Goal: Task Accomplishment & Management: Use online tool/utility

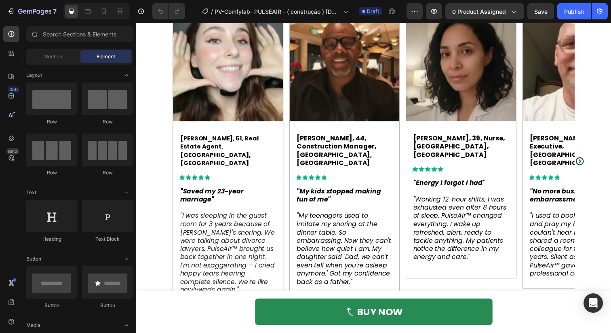
scroll to position [672, 0]
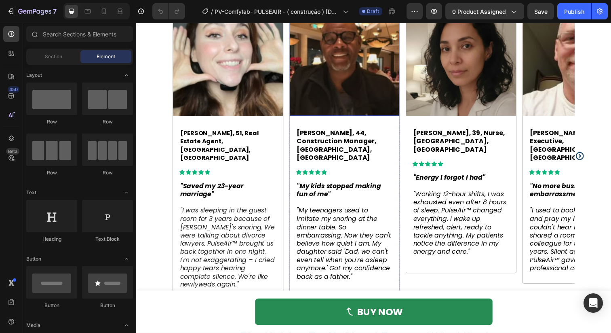
click at [366, 80] on img at bounding box center [349, 61] width 112 height 112
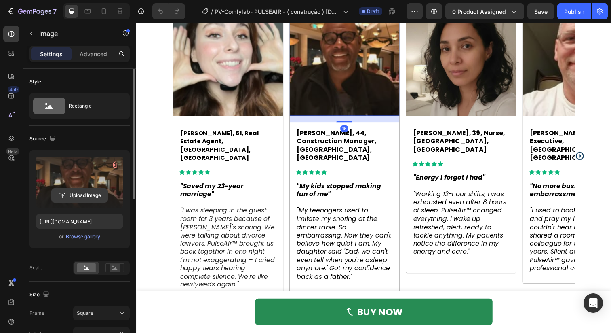
click at [98, 196] on input "file" at bounding box center [80, 195] width 56 height 14
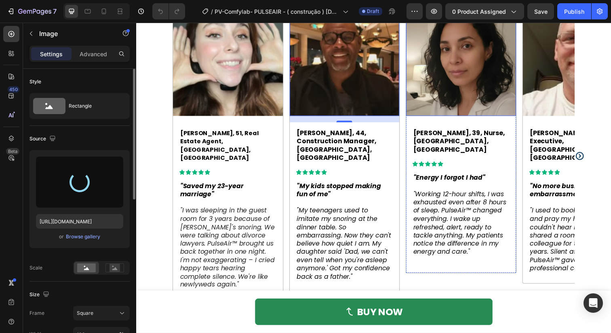
type input "[URL][DOMAIN_NAME]"
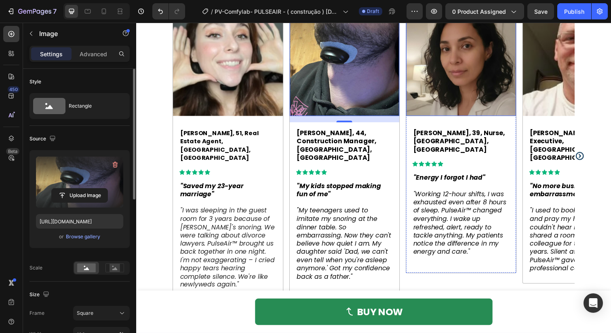
click at [497, 80] on img at bounding box center [468, 61] width 112 height 112
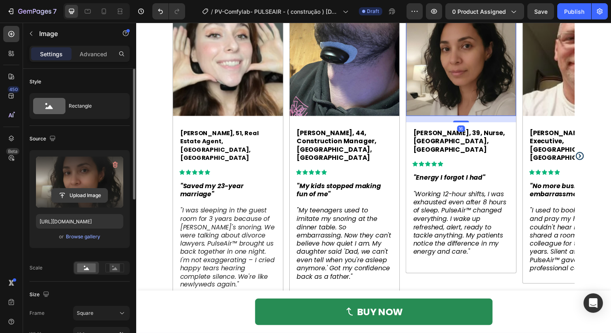
click at [97, 194] on input "file" at bounding box center [80, 195] width 56 height 14
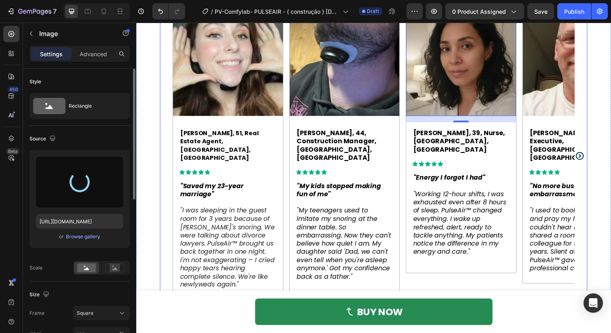
click at [590, 154] on icon "Carousel Next Arrow" at bounding box center [590, 159] width 10 height 10
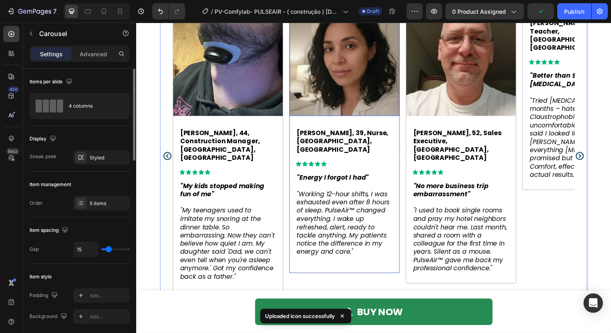
click at [356, 73] on img at bounding box center [349, 61] width 112 height 112
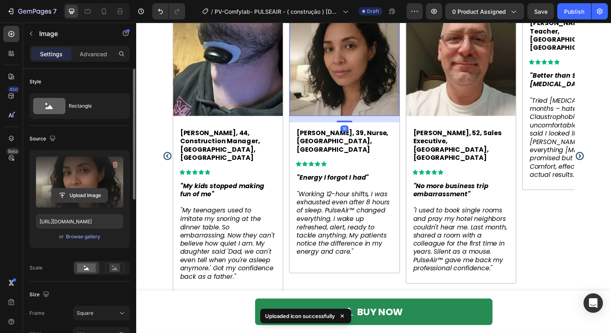
click at [89, 195] on input "file" at bounding box center [80, 195] width 56 height 14
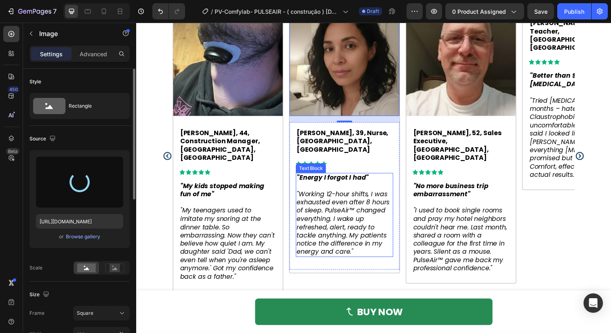
type input "[URL][DOMAIN_NAME]"
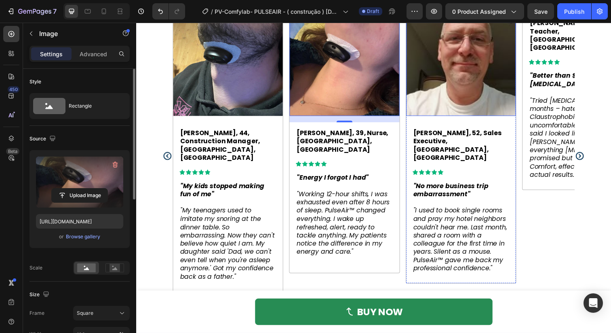
click at [456, 93] on img at bounding box center [468, 61] width 112 height 112
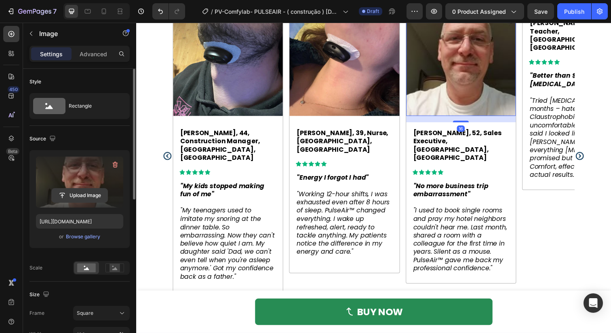
click at [102, 190] on input "file" at bounding box center [80, 195] width 56 height 14
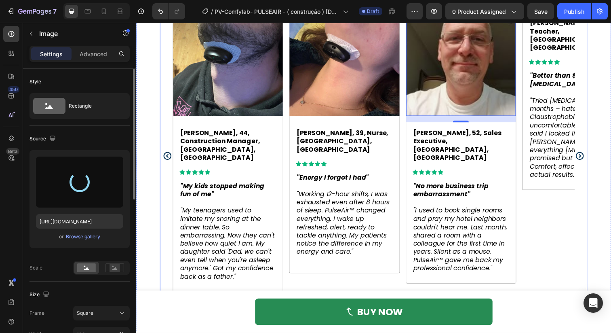
click at [588, 154] on icon "Carousel Next Arrow" at bounding box center [590, 158] width 8 height 8
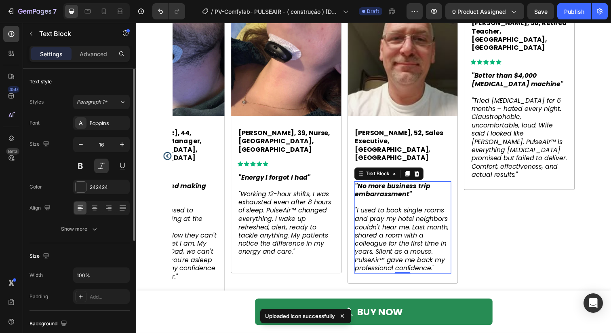
click at [387, 225] on span ""I used to book single rooms and pray my hotel neighbors couldn't hear me. Last…" at bounding box center [408, 243] width 96 height 68
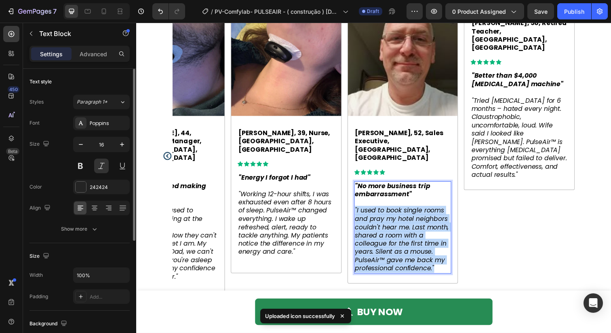
click at [387, 225] on span ""I used to book single rooms and pray my hotel neighbors couldn't hear me. Last…" at bounding box center [408, 243] width 96 height 68
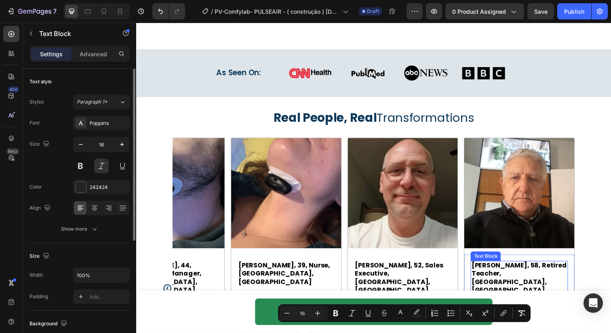
scroll to position [533, 0]
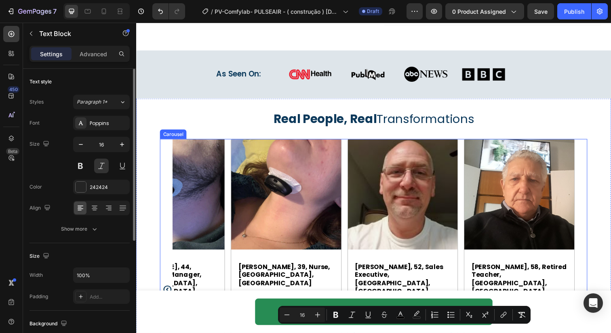
click at [469, 163] on div "Image [PERSON_NAME], 51, Real Estate Agent, [GEOGRAPHIC_DATA], [GEOGRAPHIC_DATA…" at bounding box center [378, 294] width 411 height 307
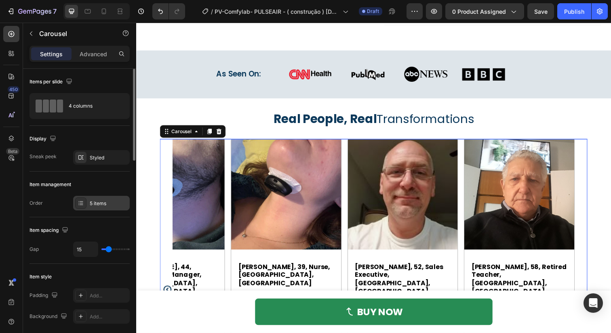
click at [98, 203] on div "5 items" at bounding box center [109, 203] width 38 height 7
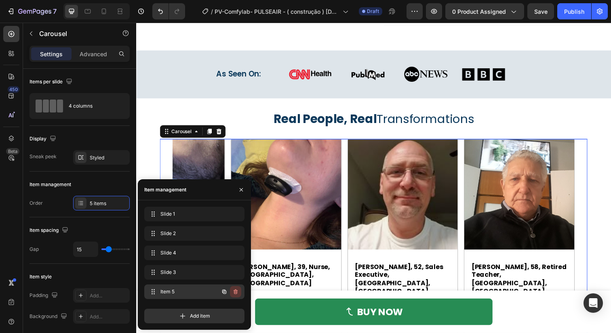
click at [237, 292] on icon "button" at bounding box center [236, 291] width 4 height 5
click at [231, 292] on div "Delete" at bounding box center [230, 291] width 15 height 7
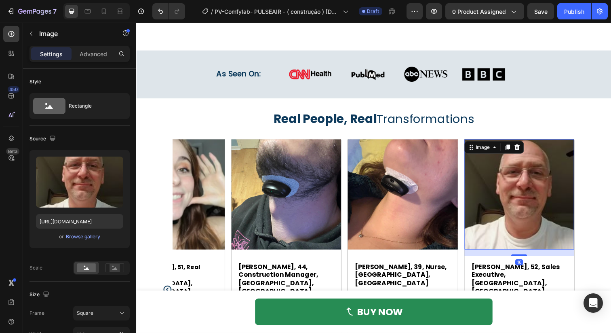
click at [514, 214] on img at bounding box center [528, 198] width 112 height 112
click at [91, 234] on div "Browse gallery" at bounding box center [83, 236] width 34 height 7
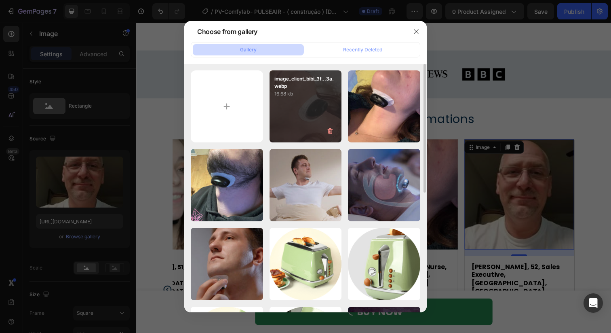
click at [289, 128] on div "image_client_bibi_3f...3a.webp 16.68 kb" at bounding box center [306, 106] width 72 height 72
type input "[URL][DOMAIN_NAME]"
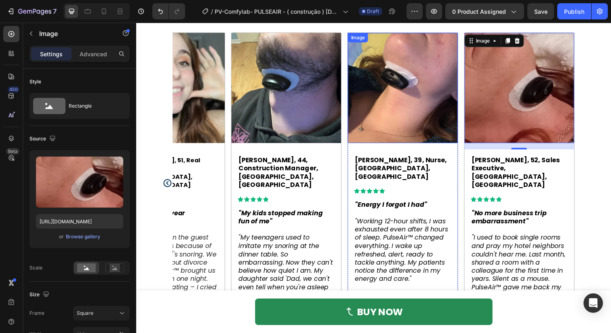
scroll to position [654, 0]
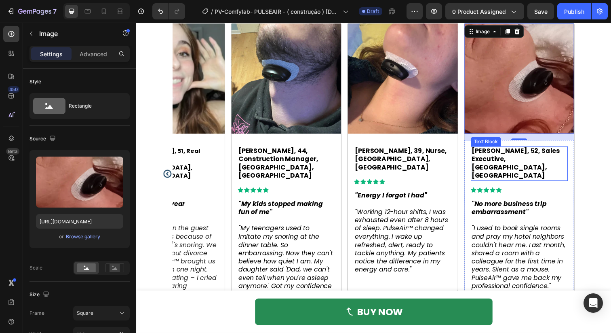
click at [491, 152] on strong "[PERSON_NAME], 52, Sales Executive, [GEOGRAPHIC_DATA], [GEOGRAPHIC_DATA]" at bounding box center [524, 166] width 90 height 34
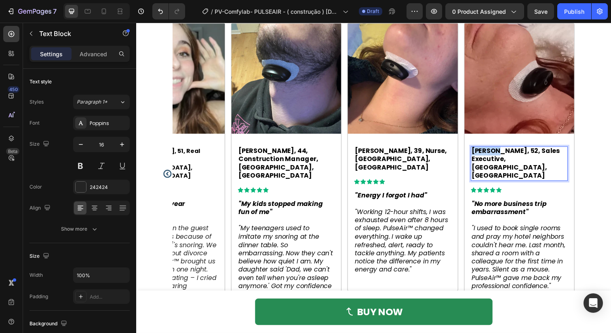
click at [491, 152] on strong "[PERSON_NAME], 52, Sales Executive, [GEOGRAPHIC_DATA], [GEOGRAPHIC_DATA]" at bounding box center [524, 166] width 90 height 34
click at [505, 155] on strong "[PERSON_NAME], 52, Sales Executive, [GEOGRAPHIC_DATA], [GEOGRAPHIC_DATA]" at bounding box center [524, 166] width 90 height 34
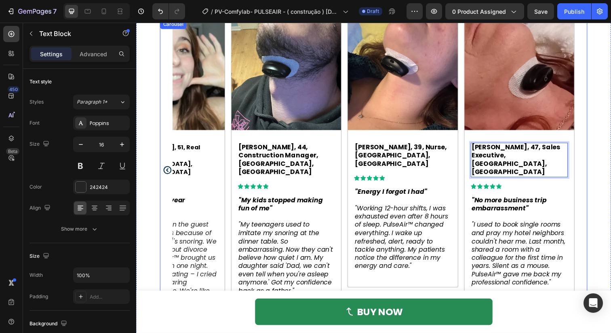
click at [169, 168] on icon "Carousel Back Arrow" at bounding box center [168, 173] width 10 height 10
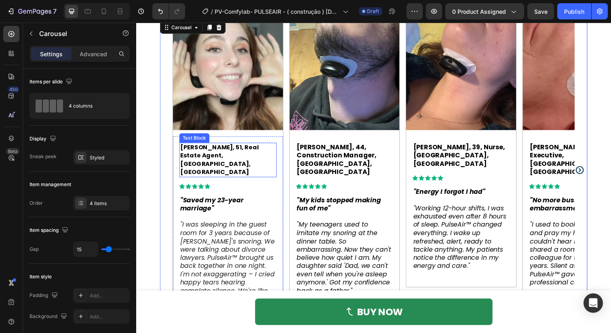
click at [224, 151] on strong "[PERSON_NAME], 51, Real Estate Agent, [GEOGRAPHIC_DATA], [GEOGRAPHIC_DATA]" at bounding box center [221, 163] width 80 height 34
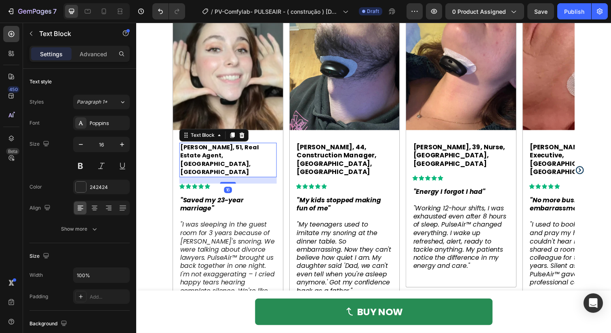
click at [222, 150] on strong "[PERSON_NAME], 51, Real Estate Agent, [GEOGRAPHIC_DATA], [GEOGRAPHIC_DATA]" at bounding box center [221, 163] width 80 height 34
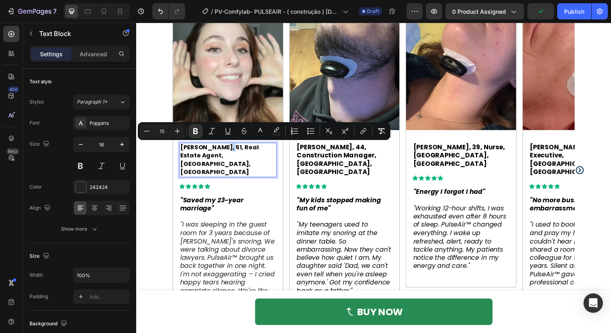
drag, startPoint x: 226, startPoint y: 150, endPoint x: 221, endPoint y: 150, distance: 5.3
click at [221, 150] on strong "[PERSON_NAME], 51, Real Estate Agent, [GEOGRAPHIC_DATA], [GEOGRAPHIC_DATA]" at bounding box center [221, 163] width 80 height 34
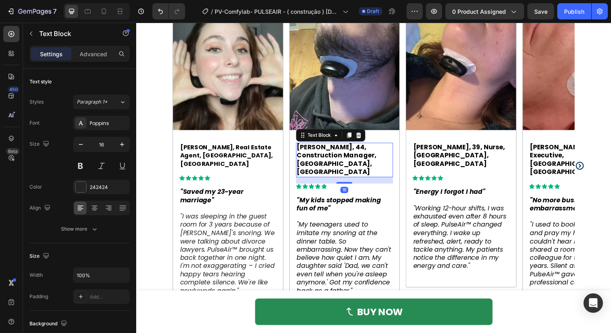
click at [342, 152] on strong "[PERSON_NAME], 44, Construction Manager, [GEOGRAPHIC_DATA], [GEOGRAPHIC_DATA]" at bounding box center [341, 162] width 82 height 34
click at [339, 151] on strong "[PERSON_NAME], 44, Construction Manager, [GEOGRAPHIC_DATA], [GEOGRAPHIC_DATA]" at bounding box center [341, 162] width 82 height 34
click at [338, 151] on strong "[PERSON_NAME], 44, Construction Manager, [GEOGRAPHIC_DATA], [GEOGRAPHIC_DATA]" at bounding box center [341, 162] width 82 height 34
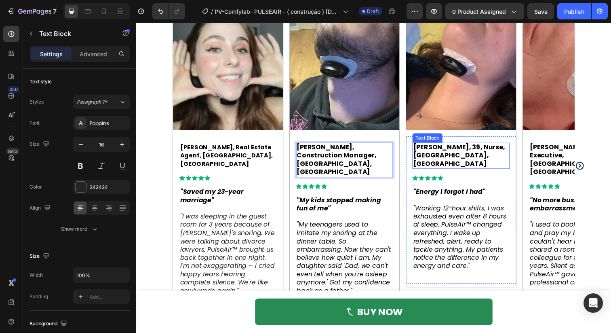
click at [453, 152] on strong "[PERSON_NAME], 39, Nurse, [GEOGRAPHIC_DATA], [GEOGRAPHIC_DATA]" at bounding box center [466, 158] width 94 height 26
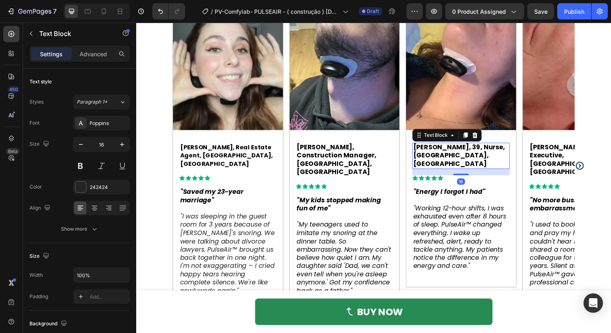
click at [453, 152] on strong "[PERSON_NAME], 39, Nurse, [GEOGRAPHIC_DATA], [GEOGRAPHIC_DATA]" at bounding box center [466, 158] width 94 height 26
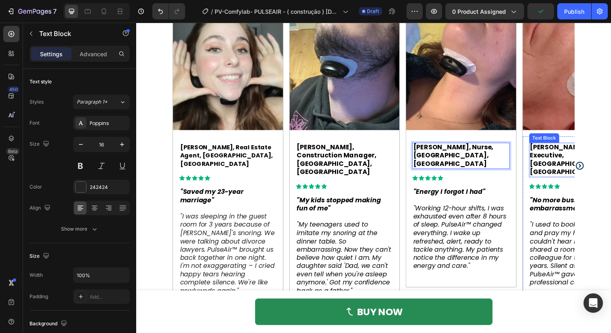
click at [565, 149] on strong "[PERSON_NAME], 47, Sales Executive, [GEOGRAPHIC_DATA], [GEOGRAPHIC_DATA]" at bounding box center [584, 162] width 91 height 34
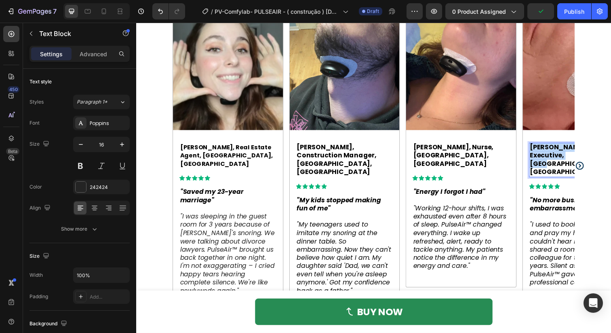
click at [565, 149] on strong "[PERSON_NAME], 47, Sales Executive, [GEOGRAPHIC_DATA], [GEOGRAPHIC_DATA]" at bounding box center [584, 162] width 91 height 34
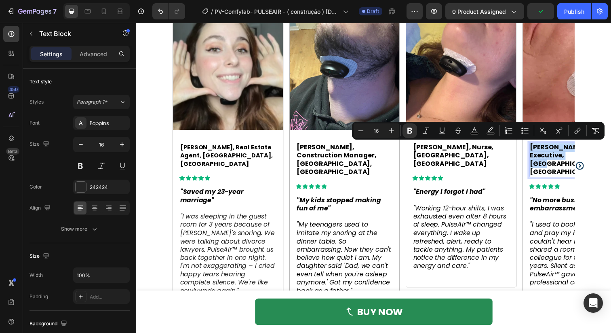
click at [568, 150] on strong "[PERSON_NAME], 47, Sales Executive, [GEOGRAPHIC_DATA], [GEOGRAPHIC_DATA]" at bounding box center [584, 162] width 91 height 34
click at [574, 153] on strong "[PERSON_NAME], 47, Sales Executive, [GEOGRAPHIC_DATA], [GEOGRAPHIC_DATA]" at bounding box center [584, 162] width 91 height 34
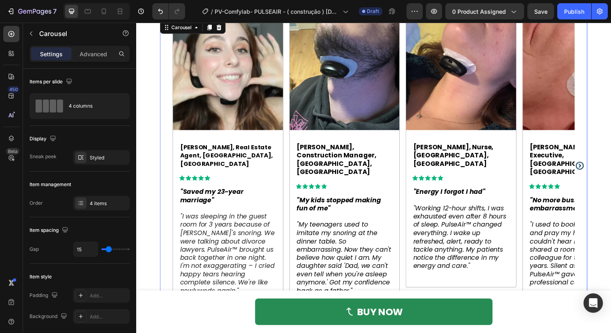
click at [588, 167] on icon "Carousel Next Arrow" at bounding box center [590, 169] width 10 height 10
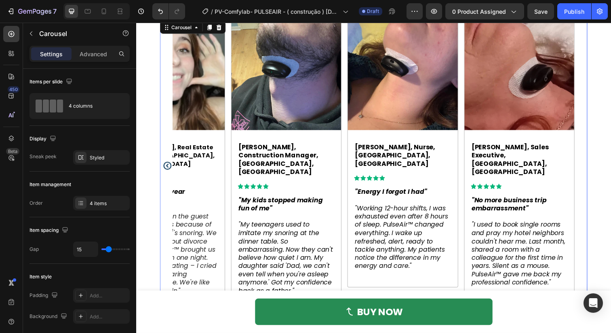
click at [166, 165] on icon "Carousel Back Arrow" at bounding box center [168, 169] width 8 height 8
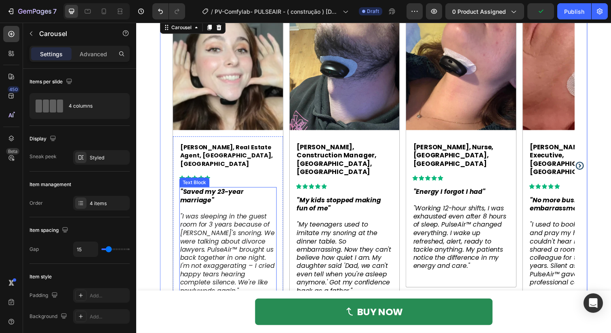
click at [218, 190] on strong ""Saved my 23-year marriage"" at bounding box center [213, 199] width 65 height 18
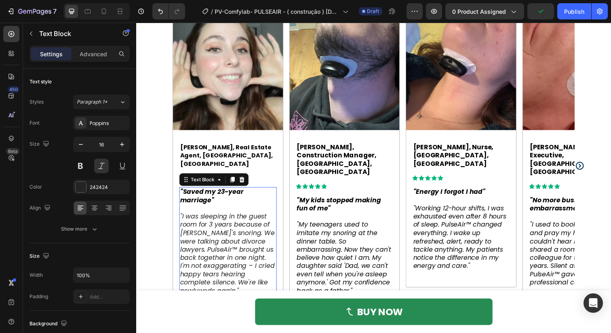
click at [218, 190] on strong ""Saved my 23-year marriage"" at bounding box center [213, 199] width 65 height 18
click at [222, 190] on strong ""Saved my 23-year marriage"" at bounding box center [213, 199] width 65 height 18
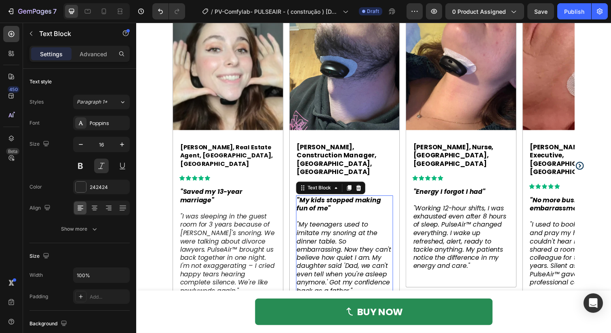
click at [346, 224] on span ""My teenagers used to imitate my snoring at the dinner table. So embarrassing. …" at bounding box center [348, 262] width 97 height 76
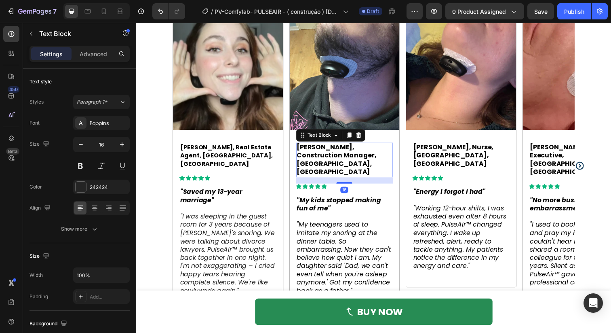
click at [390, 146] on p "[PERSON_NAME], Construction Manager, [GEOGRAPHIC_DATA], [GEOGRAPHIC_DATA]" at bounding box center [349, 163] width 98 height 34
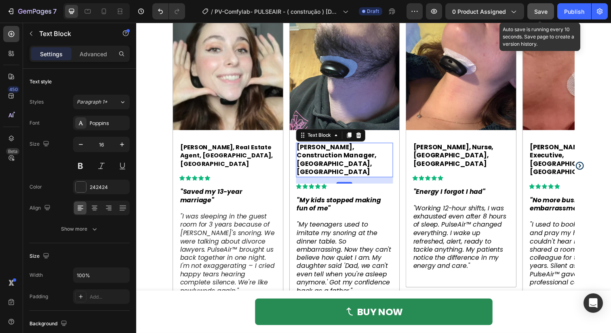
click at [541, 11] on span "Save" at bounding box center [541, 11] width 13 height 7
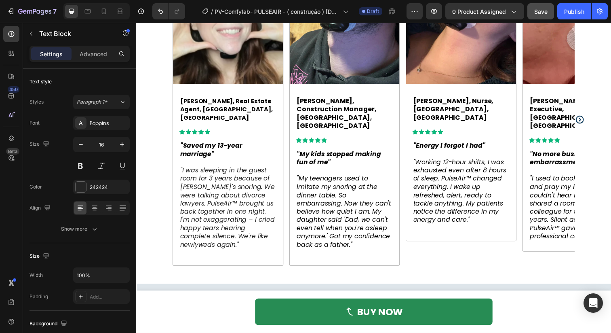
scroll to position [707, 0]
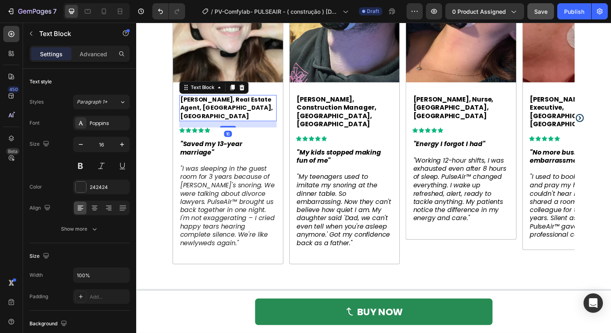
click at [220, 108] on p "[PERSON_NAME], Real Estate Agent, [GEOGRAPHIC_DATA], [GEOGRAPHIC_DATA]" at bounding box center [230, 109] width 98 height 25
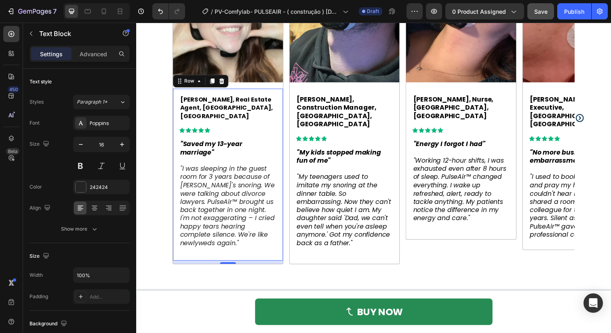
click at [262, 131] on div "[PERSON_NAME], Real Estate Agent, [GEOGRAPHIC_DATA], [GEOGRAPHIC_DATA] Text Blo…" at bounding box center [229, 177] width 99 height 163
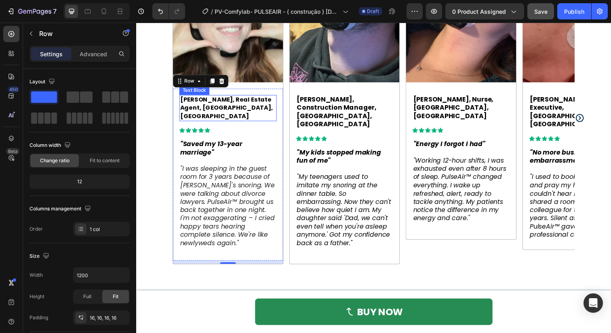
click at [268, 109] on p "[PERSON_NAME], Real Estate Agent, [GEOGRAPHIC_DATA], [GEOGRAPHIC_DATA]" at bounding box center [230, 109] width 98 height 25
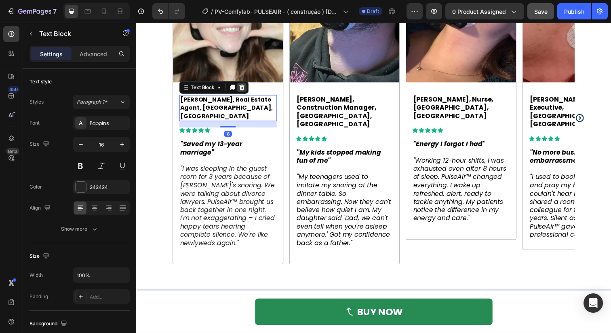
click at [243, 89] on icon at bounding box center [244, 88] width 6 height 6
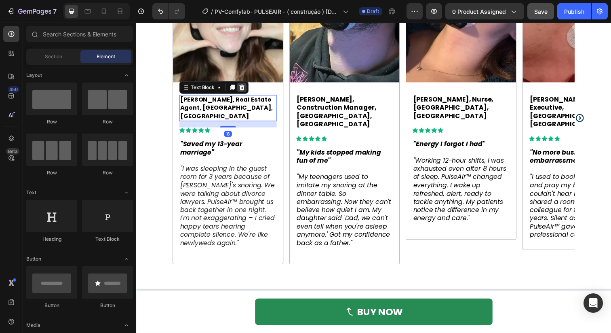
scroll to position [698, 0]
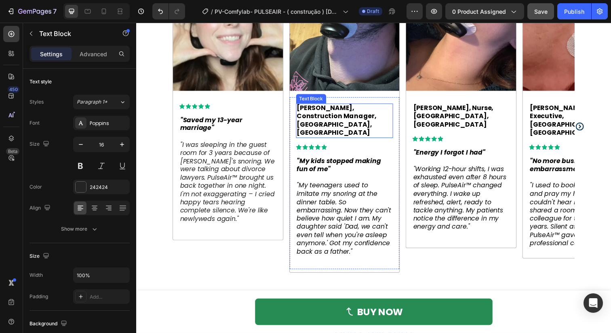
click at [352, 118] on strong "[PERSON_NAME], Construction Manager, [GEOGRAPHIC_DATA], [GEOGRAPHIC_DATA]" at bounding box center [341, 122] width 82 height 34
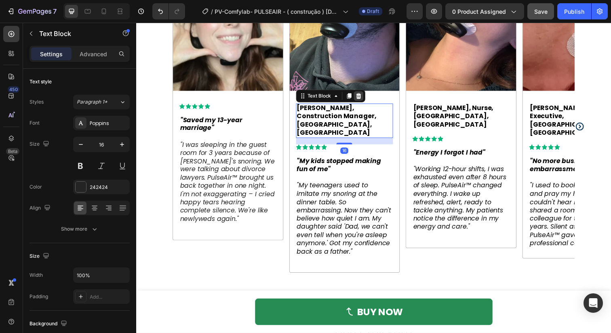
click at [364, 94] on icon at bounding box center [363, 97] width 6 height 6
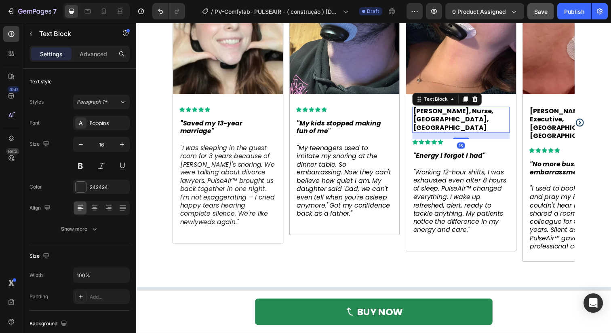
click at [437, 112] on strong "[PERSON_NAME], Nurse, [GEOGRAPHIC_DATA], [GEOGRAPHIC_DATA]" at bounding box center [460, 121] width 82 height 26
click at [486, 100] on div at bounding box center [483, 101] width 10 height 10
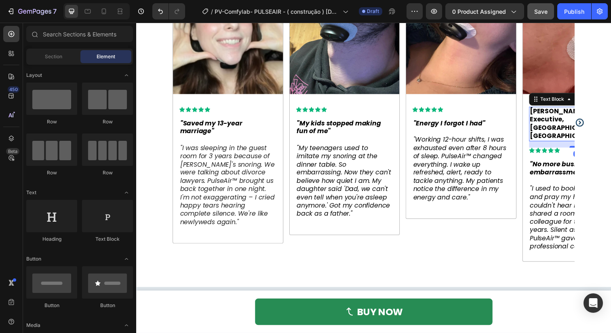
click at [548, 123] on strong "[PERSON_NAME], Sales Executive, [GEOGRAPHIC_DATA], [GEOGRAPHIC_DATA]" at bounding box center [578, 125] width 79 height 34
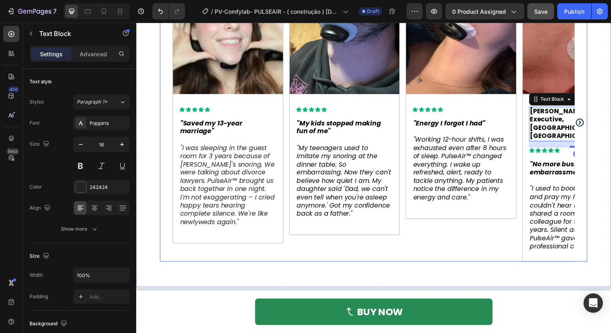
click at [591, 120] on icon "Carousel Next Arrow" at bounding box center [590, 125] width 10 height 10
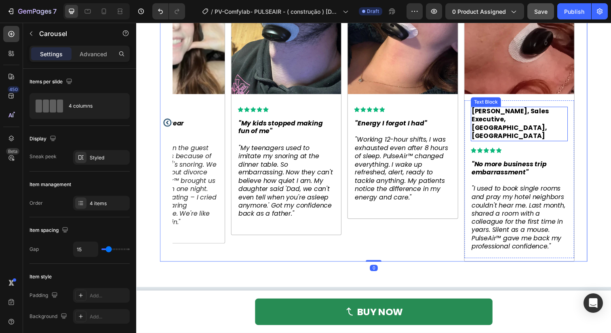
click at [543, 114] on strong "[PERSON_NAME], Sales Executive, [GEOGRAPHIC_DATA], [GEOGRAPHIC_DATA]" at bounding box center [518, 125] width 79 height 34
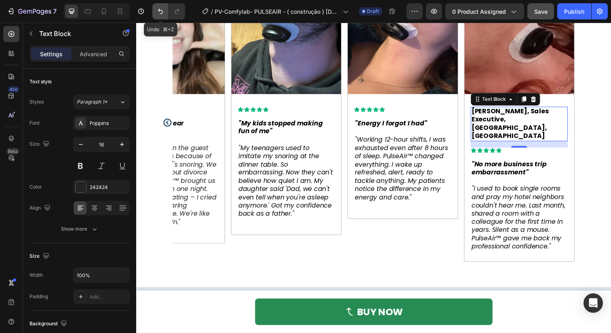
click at [160, 13] on icon "Undo/Redo" at bounding box center [160, 11] width 8 height 8
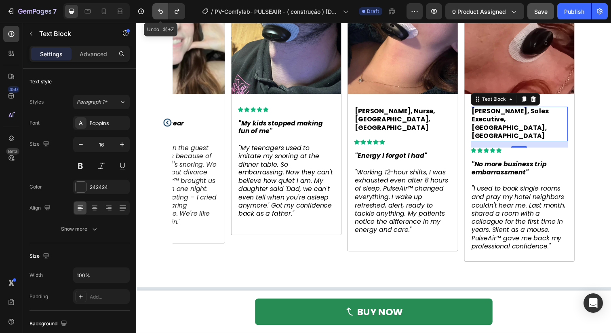
click at [160, 13] on icon "Undo/Redo" at bounding box center [160, 11] width 8 height 8
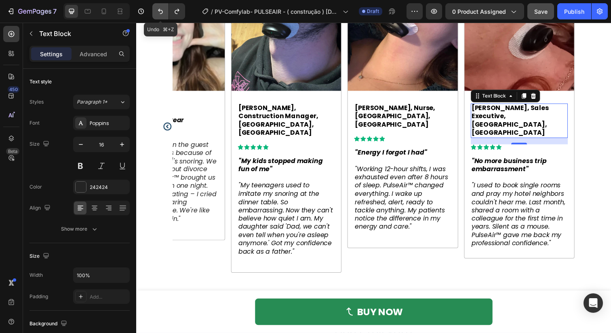
click at [160, 13] on icon "Undo/Redo" at bounding box center [160, 11] width 8 height 8
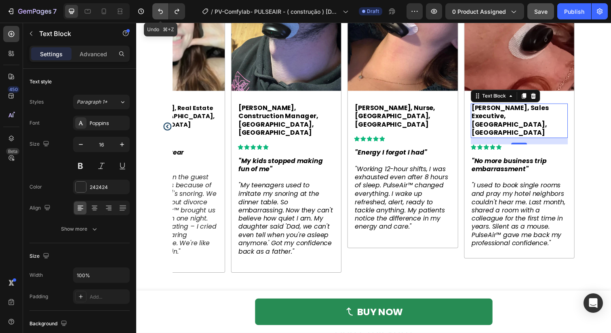
scroll to position [707, 0]
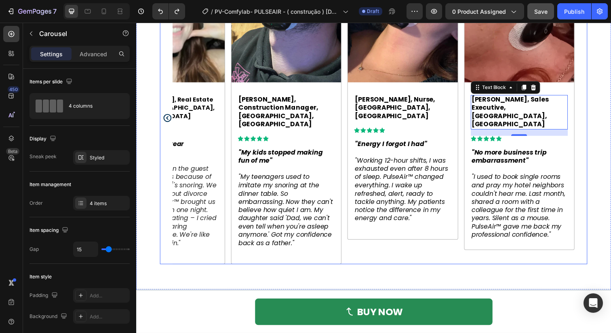
click at [166, 116] on icon "Carousel Back Arrow" at bounding box center [168, 120] width 10 height 10
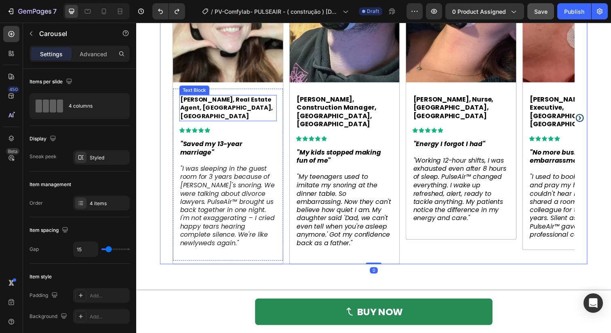
click at [230, 101] on strong "[PERSON_NAME], Real Estate Agent, [GEOGRAPHIC_DATA], [GEOGRAPHIC_DATA]" at bounding box center [228, 109] width 95 height 25
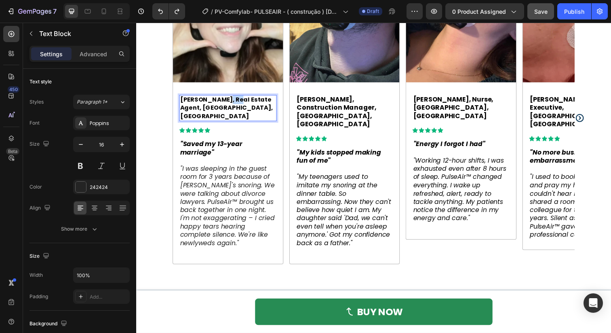
click at [230, 101] on strong "[PERSON_NAME], Real Estate Agent, [GEOGRAPHIC_DATA], [GEOGRAPHIC_DATA]" at bounding box center [228, 109] width 95 height 25
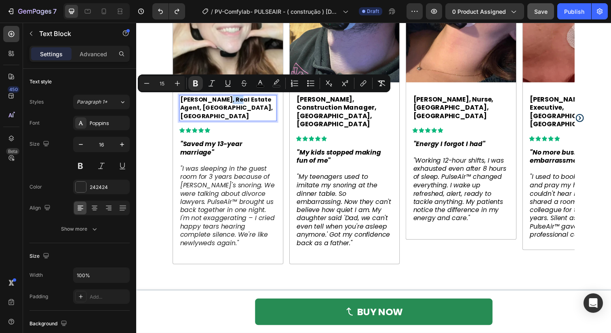
click at [221, 102] on strong "[PERSON_NAME], Real Estate Agent, [GEOGRAPHIC_DATA], [GEOGRAPHIC_DATA]" at bounding box center [228, 109] width 95 height 25
drag, startPoint x: 221, startPoint y: 102, endPoint x: 274, endPoint y: 100, distance: 52.6
click at [274, 100] on strong "[PERSON_NAME], Real Estate Agent, [GEOGRAPHIC_DATA], [GEOGRAPHIC_DATA]" at bounding box center [228, 109] width 95 height 25
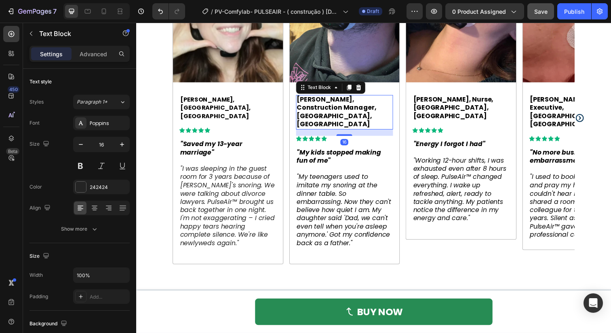
click at [332, 102] on strong "[PERSON_NAME], Construction Manager, [GEOGRAPHIC_DATA], [GEOGRAPHIC_DATA]" at bounding box center [341, 113] width 82 height 34
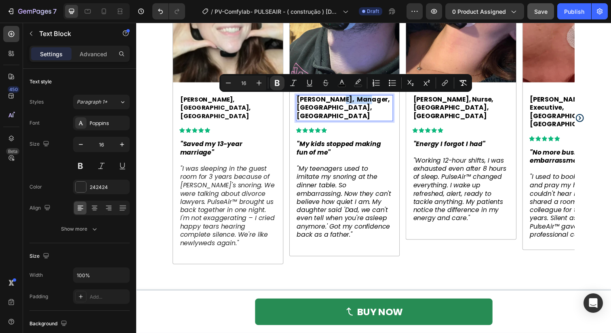
drag, startPoint x: 332, startPoint y: 101, endPoint x: 364, endPoint y: 100, distance: 31.6
click at [364, 100] on strong "[PERSON_NAME], Manager, [GEOGRAPHIC_DATA], [GEOGRAPHIC_DATA]" at bounding box center [347, 109] width 95 height 26
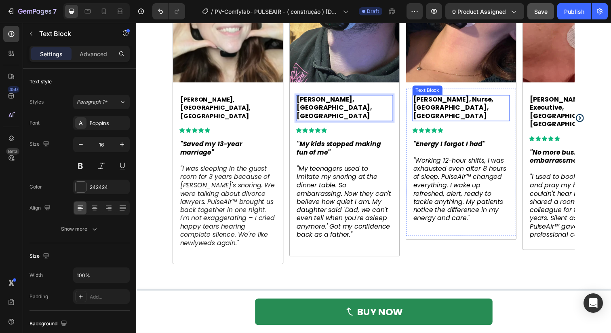
click at [452, 99] on strong "[PERSON_NAME], Nurse, [GEOGRAPHIC_DATA], [GEOGRAPHIC_DATA]" at bounding box center [460, 109] width 82 height 26
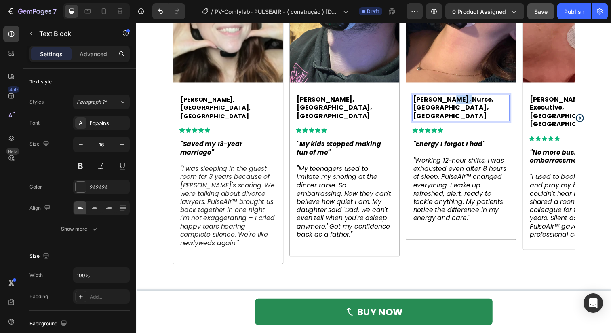
click at [452, 99] on strong "[PERSON_NAME], Nurse, [GEOGRAPHIC_DATA], [GEOGRAPHIC_DATA]" at bounding box center [460, 109] width 82 height 26
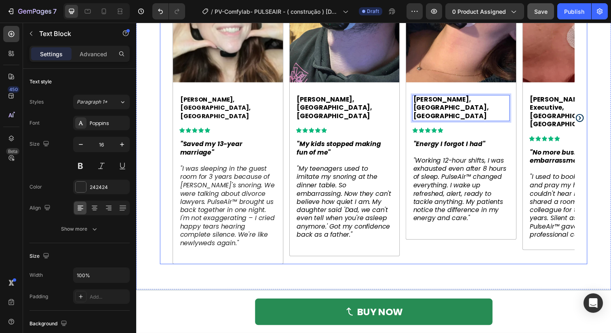
click at [590, 115] on icon "Carousel Next Arrow" at bounding box center [590, 120] width 10 height 10
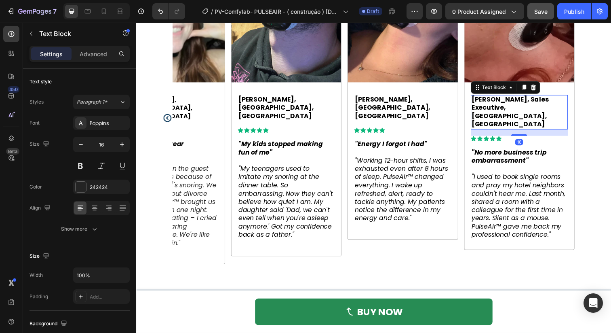
click at [497, 100] on strong "[PERSON_NAME], Sales Executive, [GEOGRAPHIC_DATA], [GEOGRAPHIC_DATA]" at bounding box center [518, 113] width 79 height 34
click at [503, 99] on strong "[PERSON_NAME], Sales Executive, [GEOGRAPHIC_DATA], [GEOGRAPHIC_DATA]" at bounding box center [518, 113] width 79 height 34
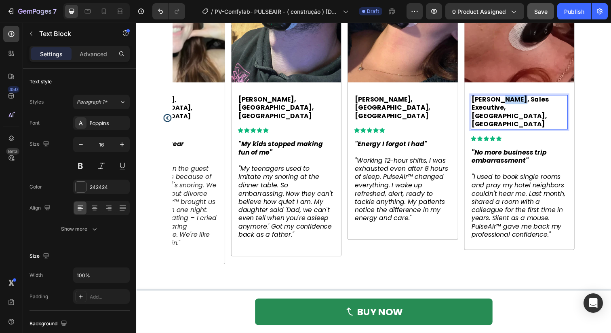
click at [503, 99] on strong "[PERSON_NAME], Sales Executive, [GEOGRAPHIC_DATA], [GEOGRAPHIC_DATA]" at bounding box center [518, 113] width 79 height 34
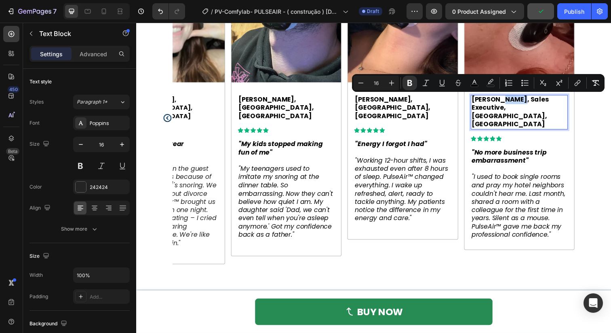
click at [503, 99] on strong "[PERSON_NAME], Sales Executive, [GEOGRAPHIC_DATA], [GEOGRAPHIC_DATA]" at bounding box center [518, 113] width 79 height 34
drag, startPoint x: 503, startPoint y: 99, endPoint x: 549, endPoint y: 101, distance: 46.5
click at [549, 101] on strong "[PERSON_NAME], Sales Executive, [GEOGRAPHIC_DATA], [GEOGRAPHIC_DATA]" at bounding box center [518, 113] width 79 height 34
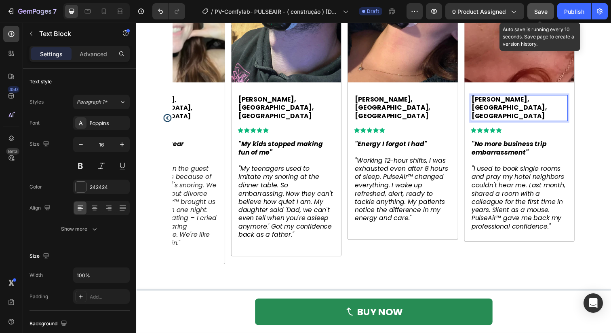
click at [541, 12] on span "Save" at bounding box center [541, 11] width 13 height 7
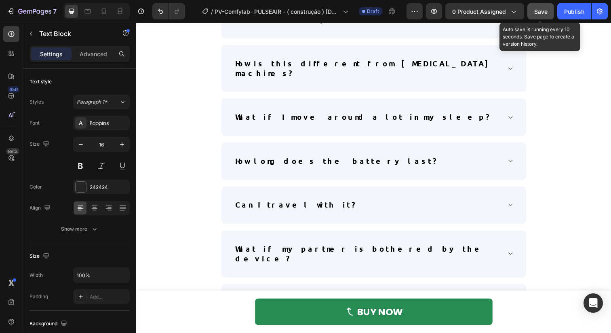
scroll to position [3539, 0]
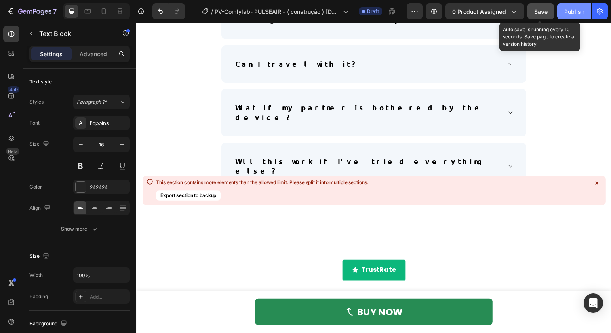
click at [576, 11] on div "Publish" at bounding box center [575, 11] width 20 height 8
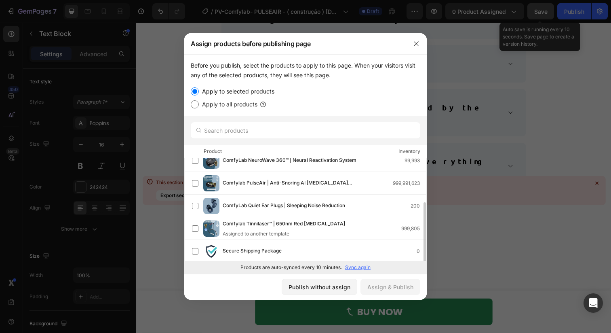
scroll to position [76, 0]
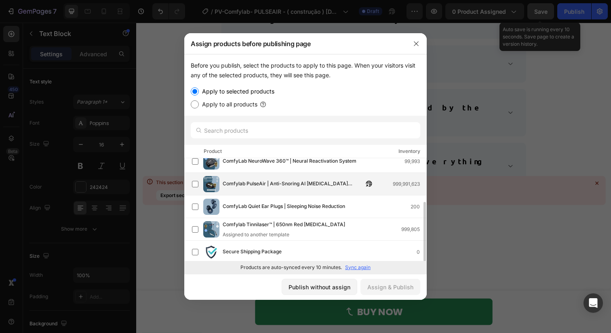
click at [296, 180] on span "Comfylab PulseAir | Anti-Snoring AI [MEDICAL_DATA] Device" at bounding box center [293, 184] width 141 height 9
click at [382, 285] on div "Assign & Publish" at bounding box center [391, 287] width 46 height 8
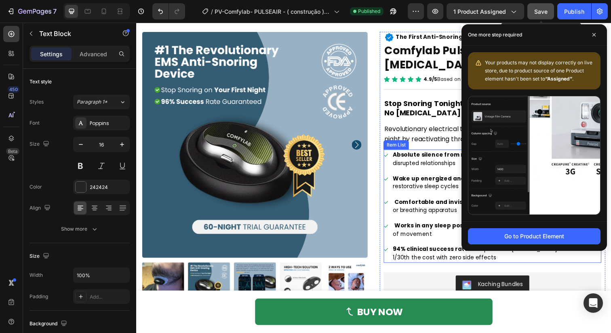
scroll to position [81, 0]
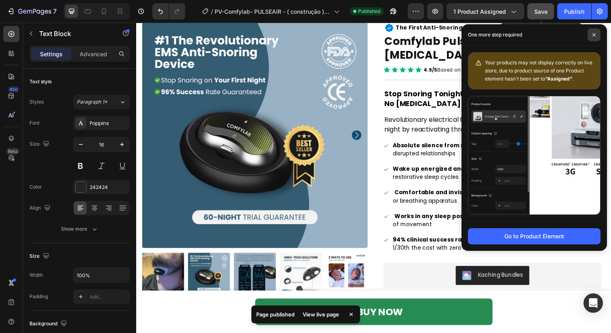
click at [595, 34] on icon at bounding box center [594, 35] width 4 height 4
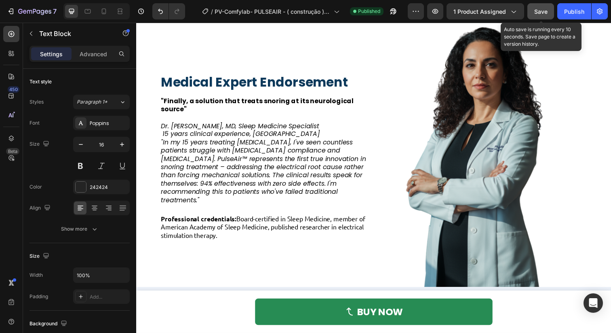
scroll to position [1387, 0]
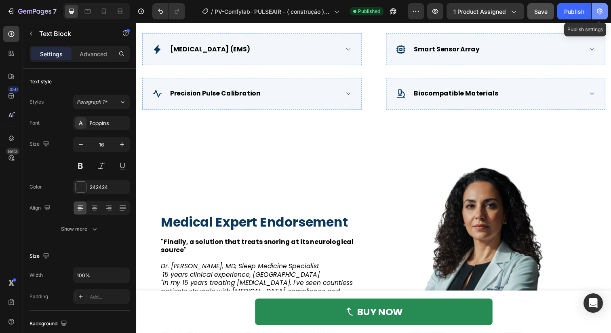
click at [598, 6] on button "button" at bounding box center [600, 11] width 16 height 16
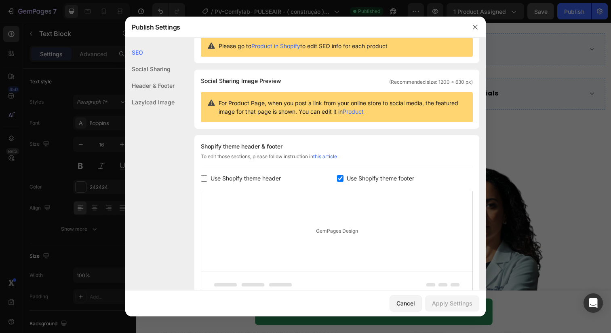
scroll to position [102, 0]
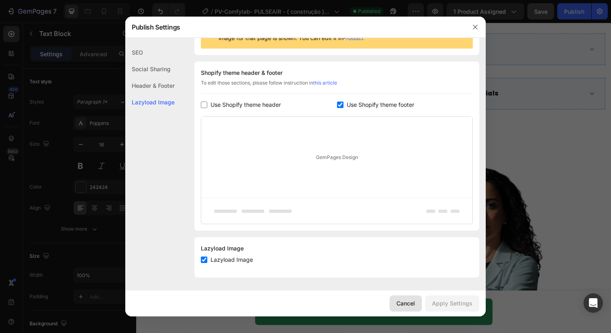
click at [401, 301] on div "Cancel" at bounding box center [406, 303] width 19 height 8
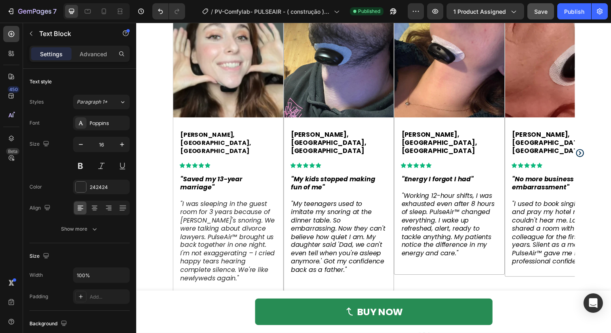
scroll to position [390, 0]
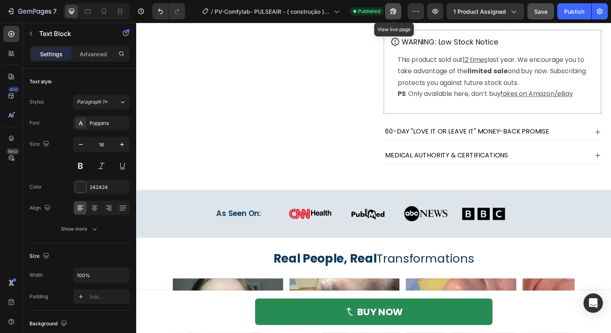
click at [394, 11] on icon "button" at bounding box center [393, 11] width 8 height 8
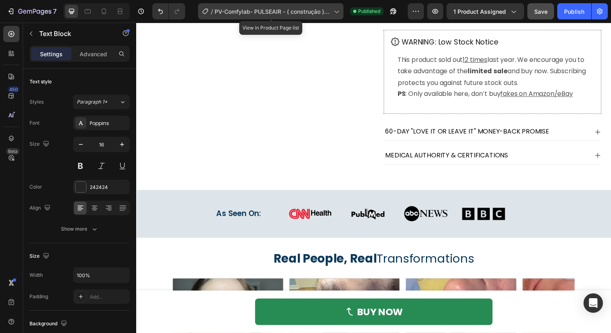
click at [282, 9] on span "PV-Comfylab- PULSEAIR - ( construção ) [DATE]" at bounding box center [273, 11] width 116 height 8
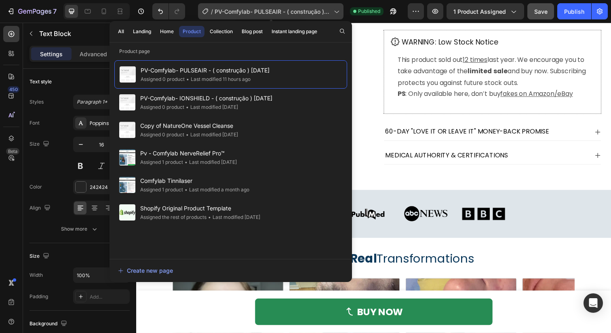
click at [282, 9] on span "PV-Comfylab- PULSEAIR - ( construção ) [DATE]" at bounding box center [273, 11] width 116 height 8
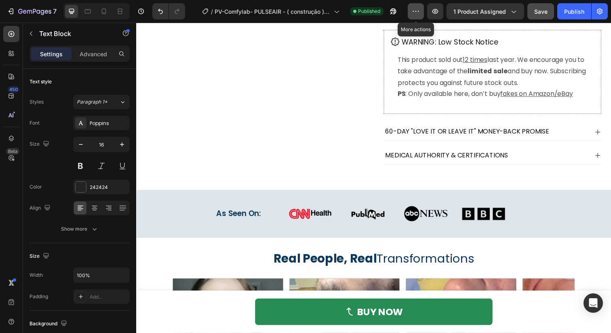
click at [417, 13] on icon "button" at bounding box center [416, 11] width 8 height 8
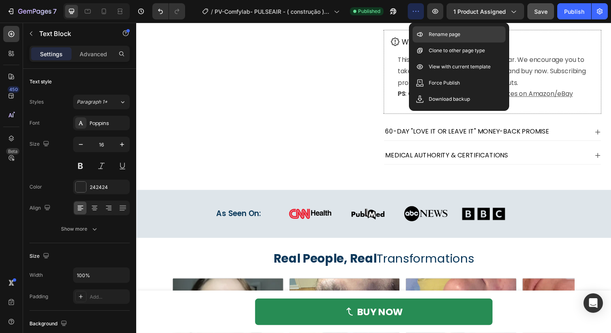
click at [425, 31] on div "Rename page" at bounding box center [459, 34] width 93 height 16
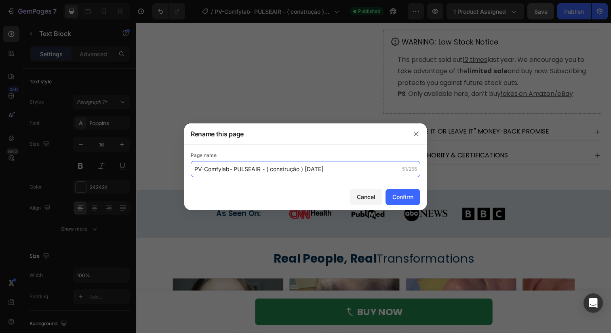
click at [259, 166] on input "PV-Comfylab- PULSEAIR - ( construção ) [DATE]" at bounding box center [306, 169] width 230 height 16
type input "Comfylab PulseAir | New PV AI"
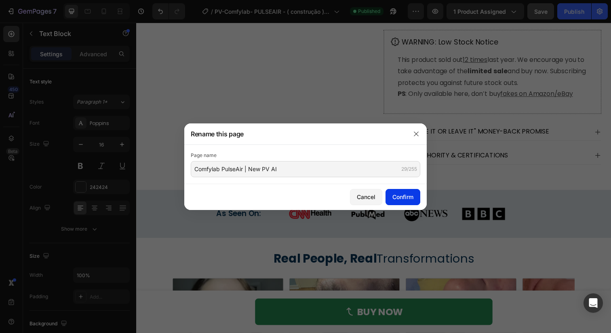
click at [398, 196] on div "Confirm" at bounding box center [403, 196] width 21 height 8
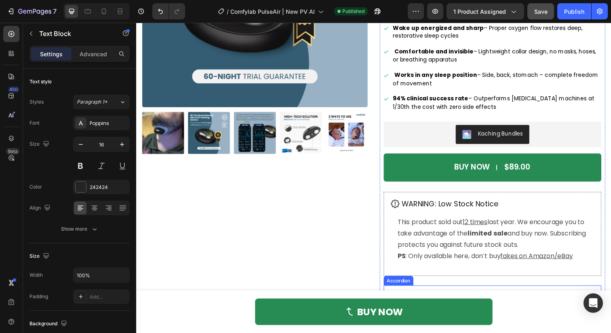
scroll to position [220, 0]
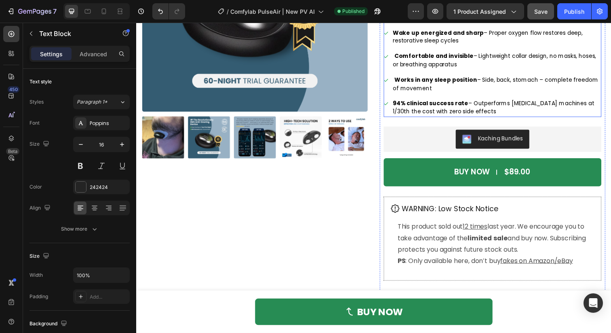
click at [394, 117] on div "94% clinical success rate – Outperforms [MEDICAL_DATA] machines at 1/30th the c…" at bounding box center [500, 108] width 222 height 19
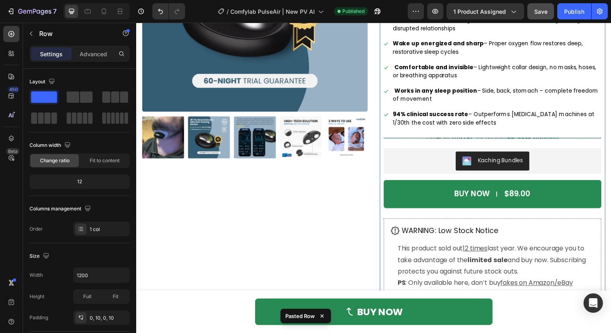
click at [440, 147] on div "Icon The First Anti-Snoring AI Device Heading Row Comfylab PulseAir | Anti-Snor…" at bounding box center [500, 121] width 222 height 477
click at [444, 141] on div "Order By [DATE] Delivery Date for guaranteed FREE Shipping Text Block Row" at bounding box center [500, 140] width 222 height 1
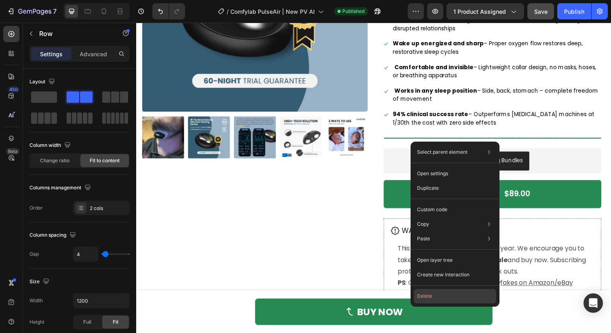
click at [440, 299] on button "Delete" at bounding box center [455, 296] width 82 height 15
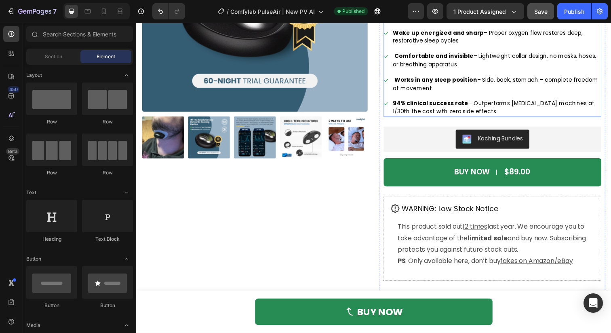
click at [439, 117] on span "94% clinical success rate – Outperforms [MEDICAL_DATA] machines at 1/30th the c…" at bounding box center [501, 109] width 206 height 17
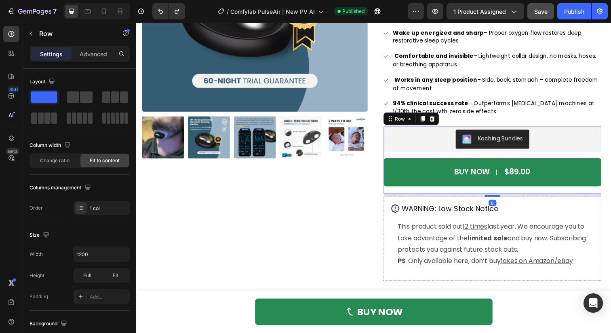
click at [423, 197] on div "BUY NOW $89.00 Add to Cart" at bounding box center [500, 179] width 222 height 36
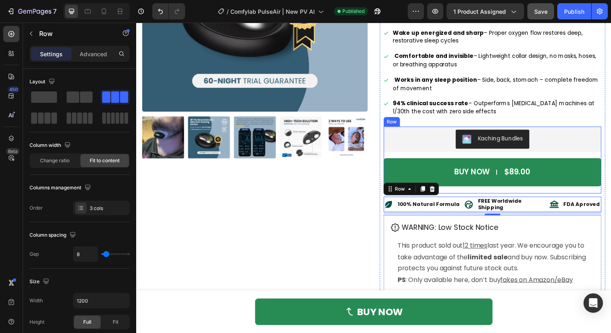
click at [459, 196] on div "BUY NOW $89.00 Add to Cart" at bounding box center [500, 179] width 222 height 36
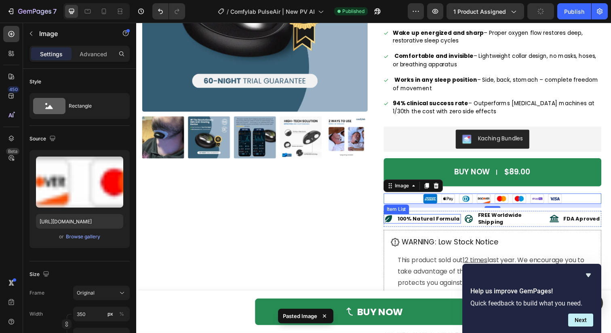
type input "[URL][DOMAIN_NAME]"
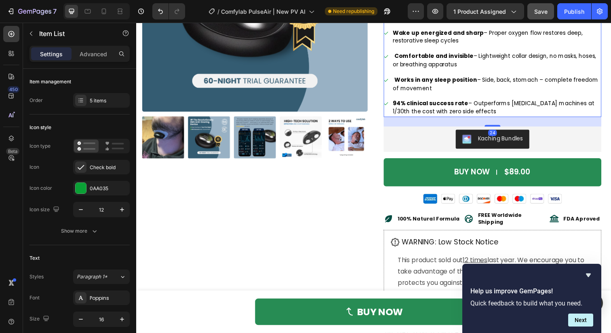
click at [389, 116] on div "94% clinical success rate – Outperforms [MEDICAL_DATA] machines at 1/30th the c…" at bounding box center [500, 108] width 222 height 19
click at [13, 55] on icon at bounding box center [13, 55] width 2 height 2
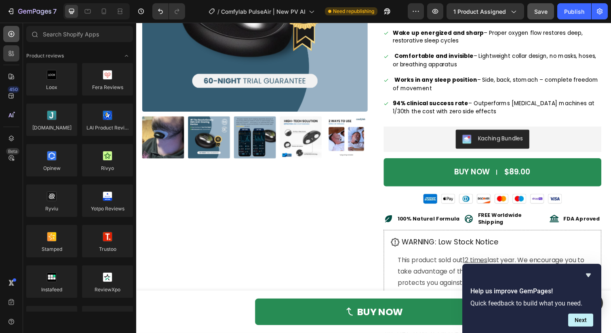
click at [8, 38] on icon at bounding box center [11, 34] width 8 height 8
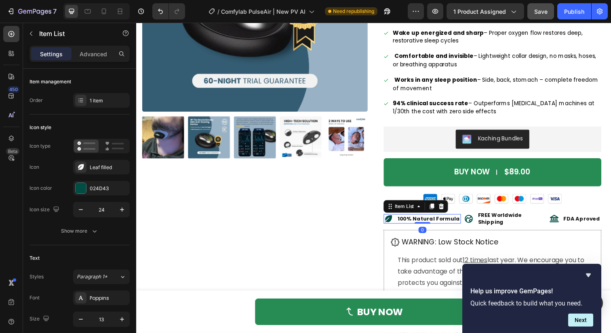
click at [398, 222] on icon at bounding box center [394, 222] width 7 height 7
click at [107, 165] on div "Leaf filled" at bounding box center [109, 167] width 38 height 7
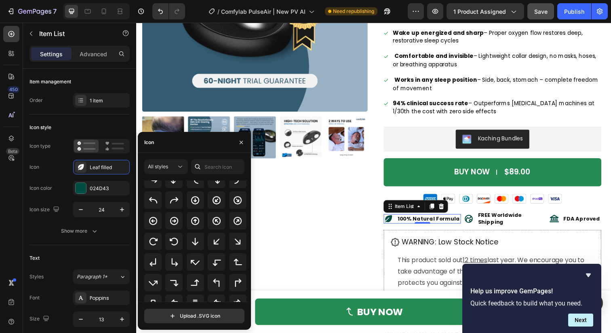
scroll to position [233, 0]
click at [175, 222] on icon at bounding box center [174, 222] width 10 height 10
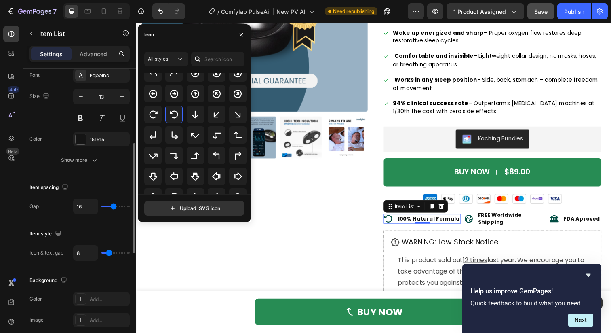
scroll to position [293, 0]
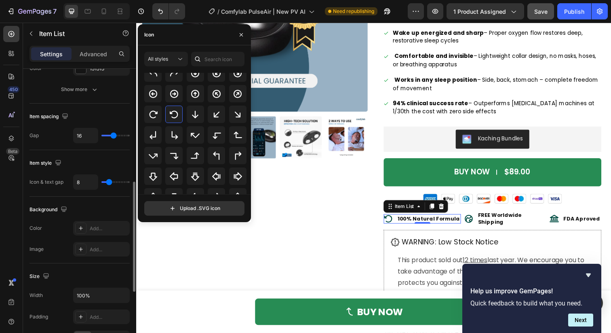
click at [443, 222] on strong "100% Natural Formula" at bounding box center [434, 223] width 63 height 8
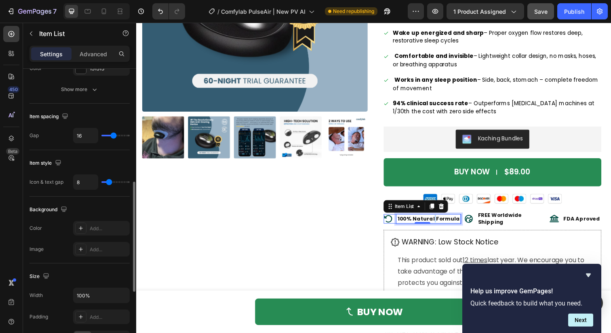
click at [443, 222] on strong "100% Natural Formula" at bounding box center [434, 223] width 63 height 8
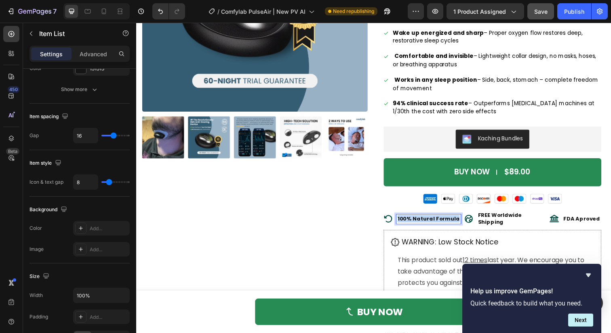
click at [443, 222] on strong "100% Natural Formula" at bounding box center [434, 223] width 63 height 8
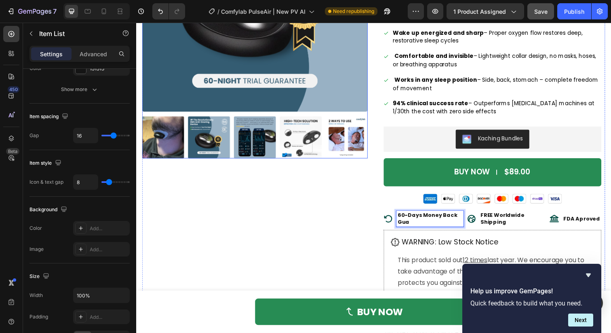
scroll to position [220, 0]
click at [345, 235] on div "Product Images" at bounding box center [257, 127] width 230 height 489
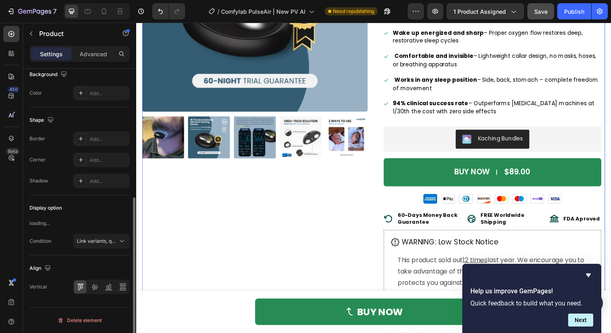
scroll to position [0, 0]
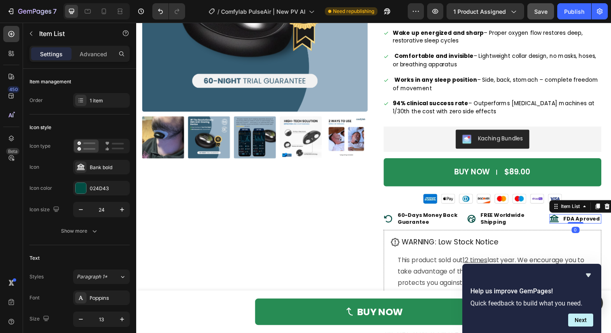
click at [596, 225] on p "FDA Aproved" at bounding box center [592, 223] width 38 height 7
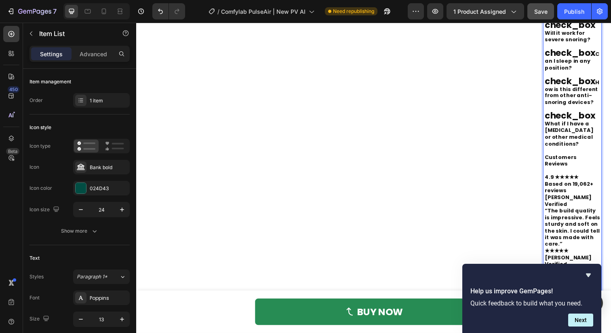
scroll to position [6570, 0]
